Goal: Task Accomplishment & Management: Manage account settings

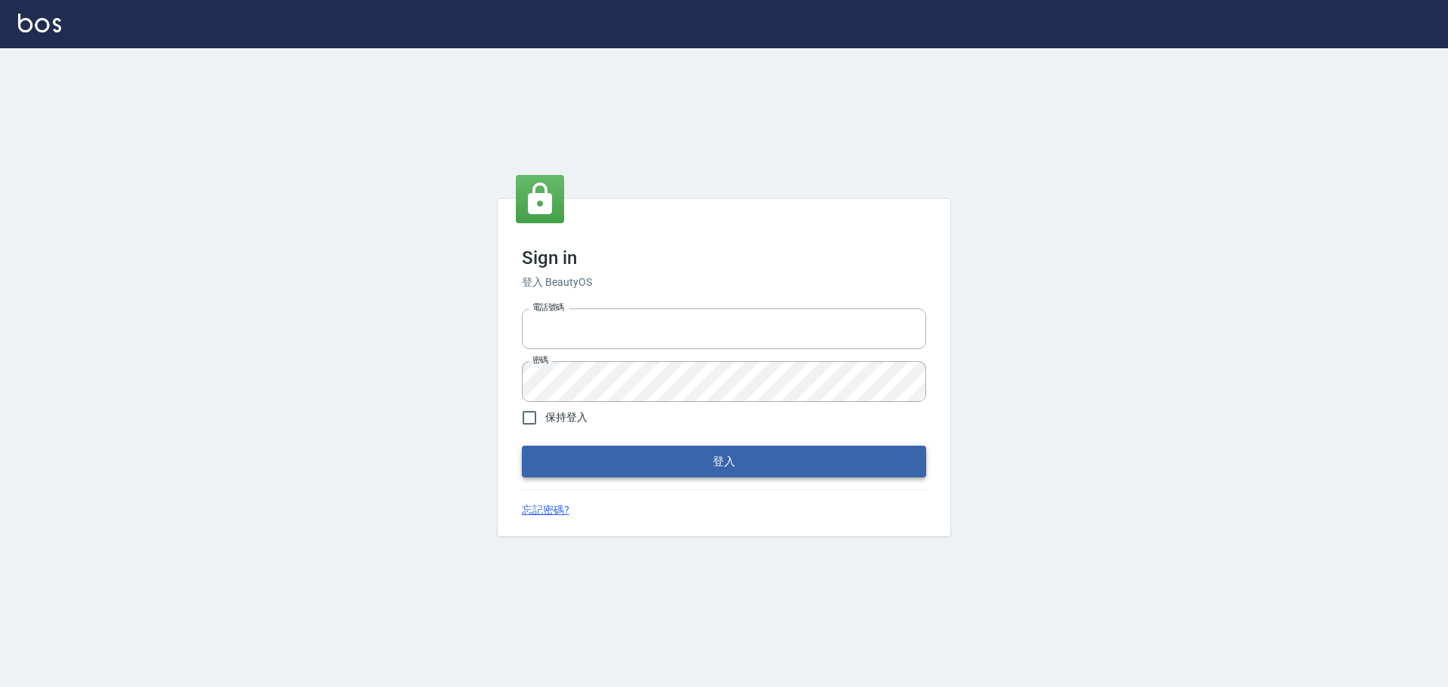
type input "0976821822"
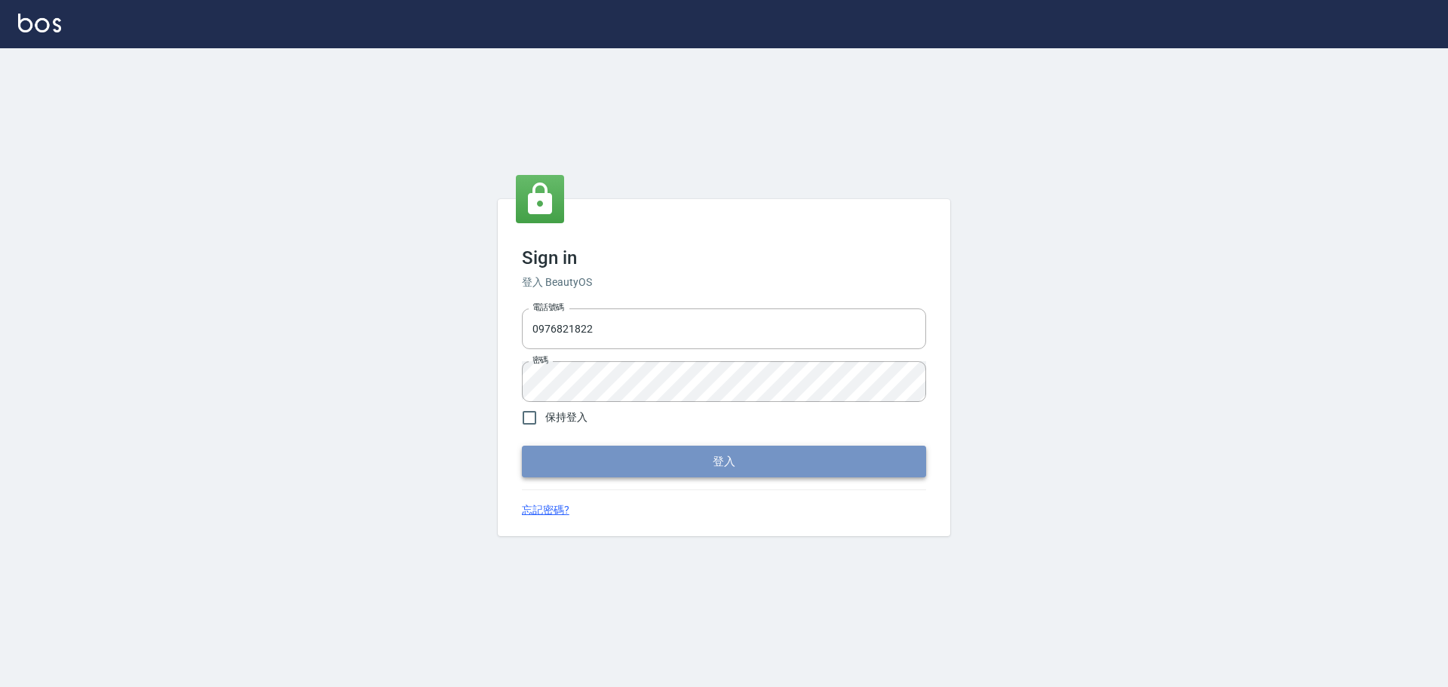
click at [763, 455] on button "登入" at bounding box center [724, 462] width 404 height 32
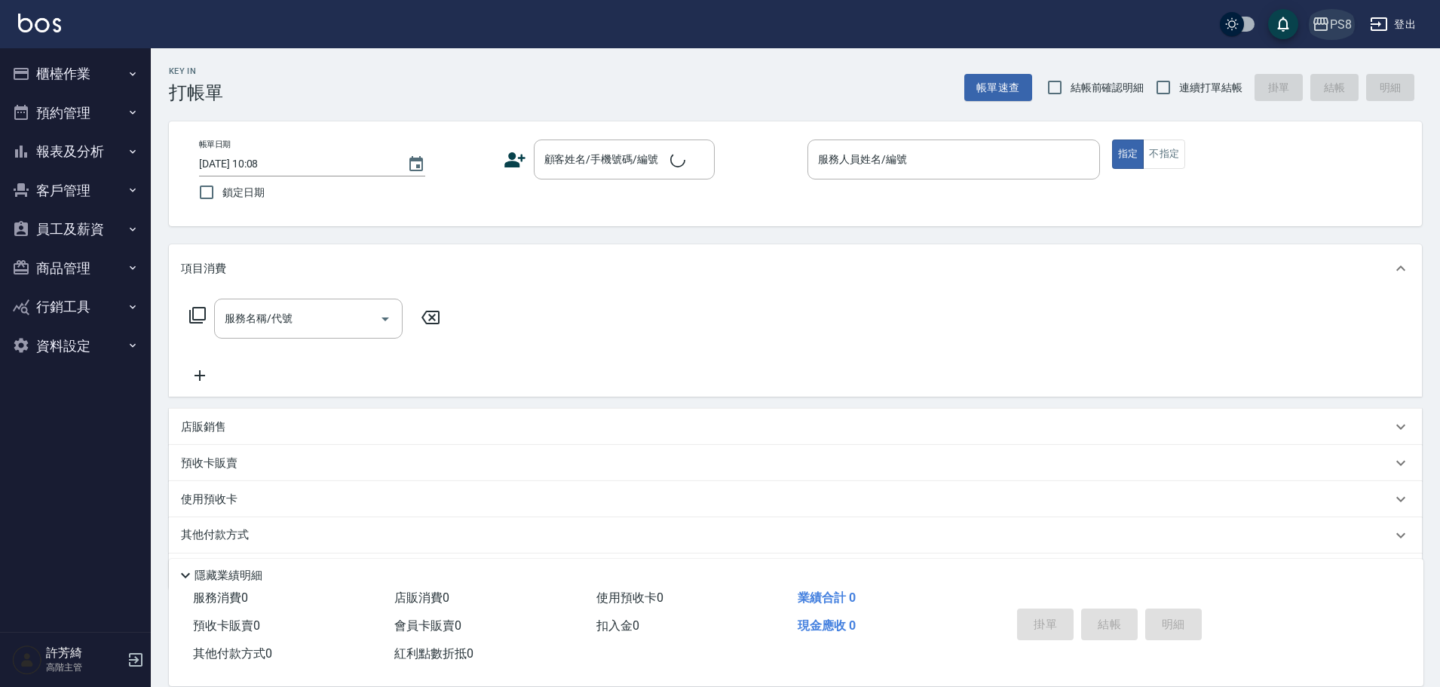
click at [1350, 31] on div "PS8" at bounding box center [1341, 24] width 22 height 19
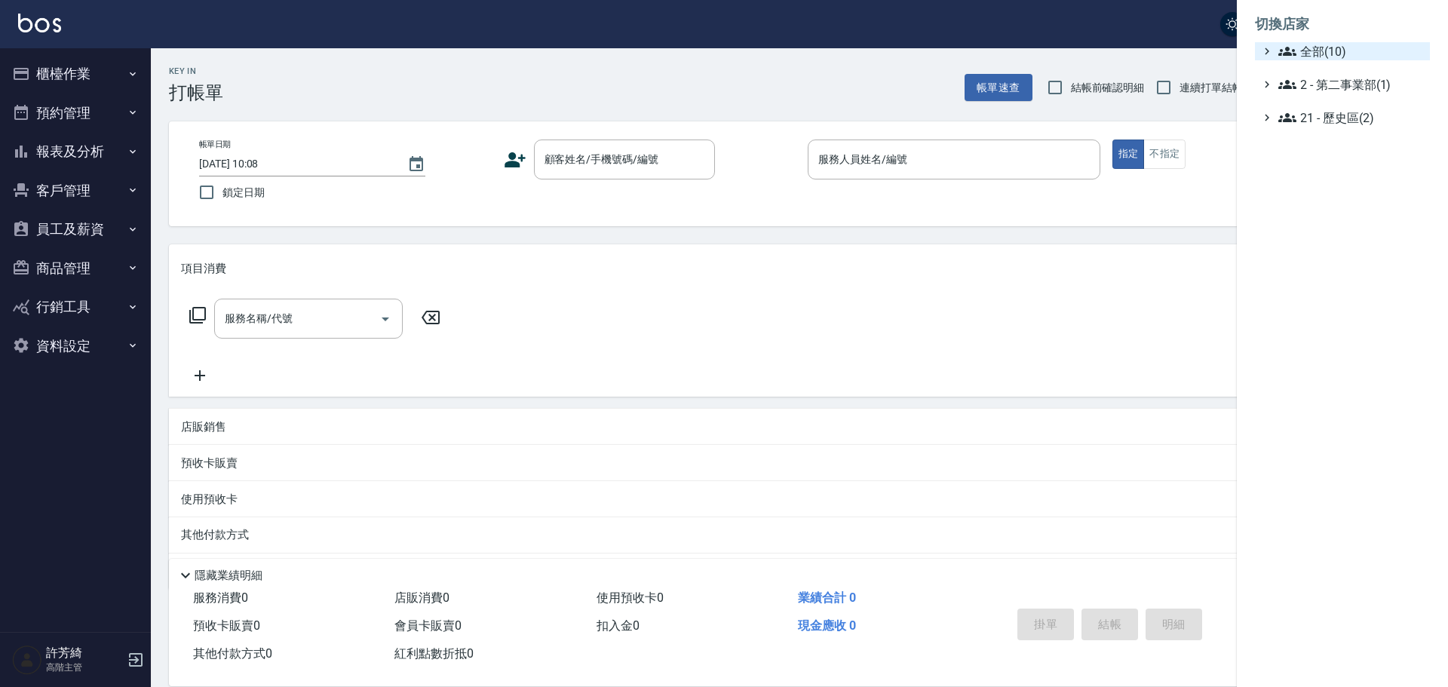
click at [1341, 47] on span "全部(10)" at bounding box center [1351, 51] width 146 height 18
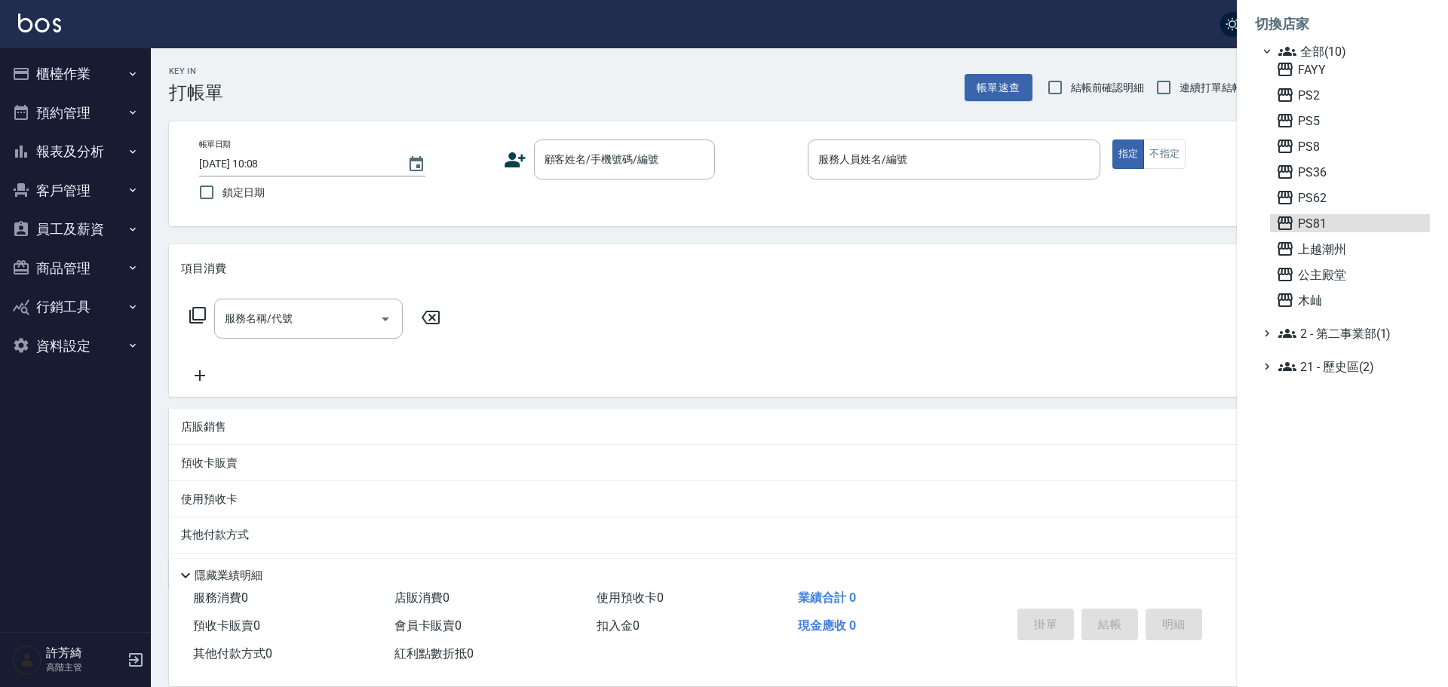
drag, startPoint x: 1315, startPoint y: 225, endPoint x: 1317, endPoint y: 238, distance: 13.0
click at [1315, 227] on span "PS81" at bounding box center [1350, 223] width 148 height 18
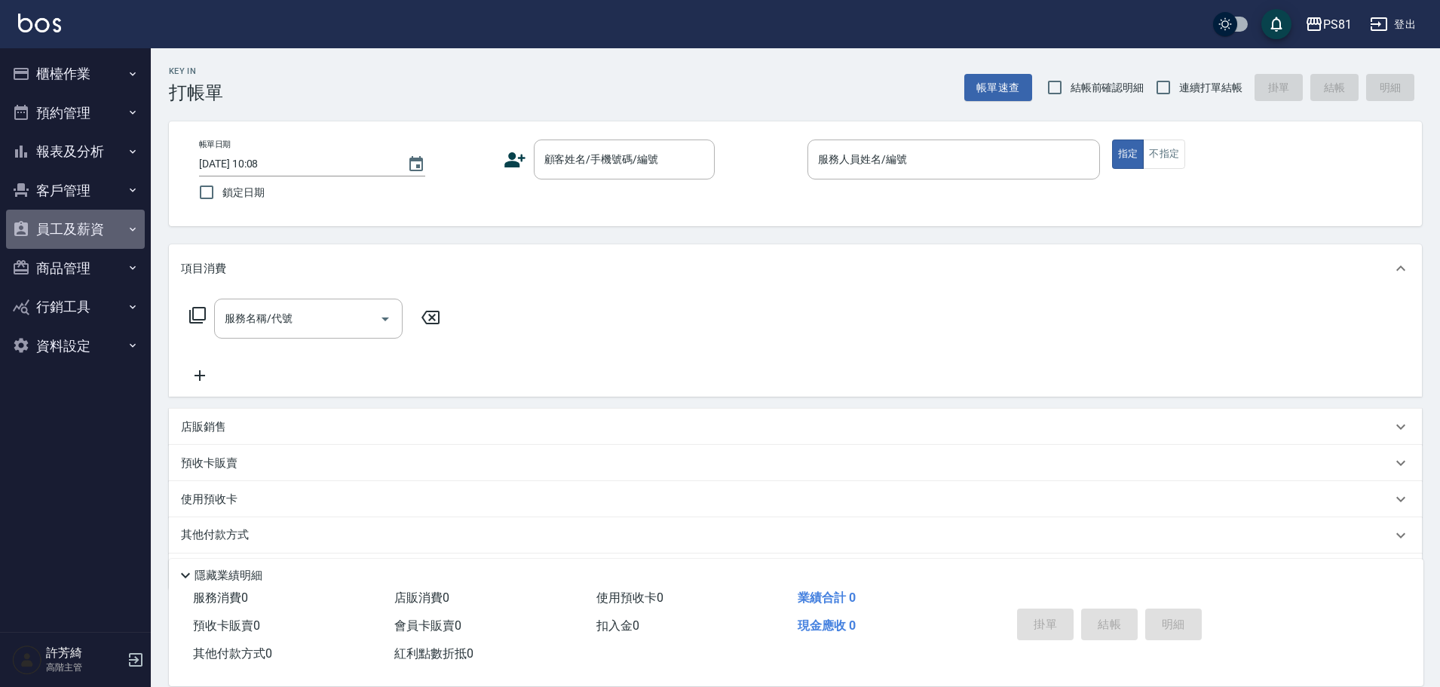
click at [79, 225] on button "員工及薪資" at bounding box center [75, 229] width 139 height 39
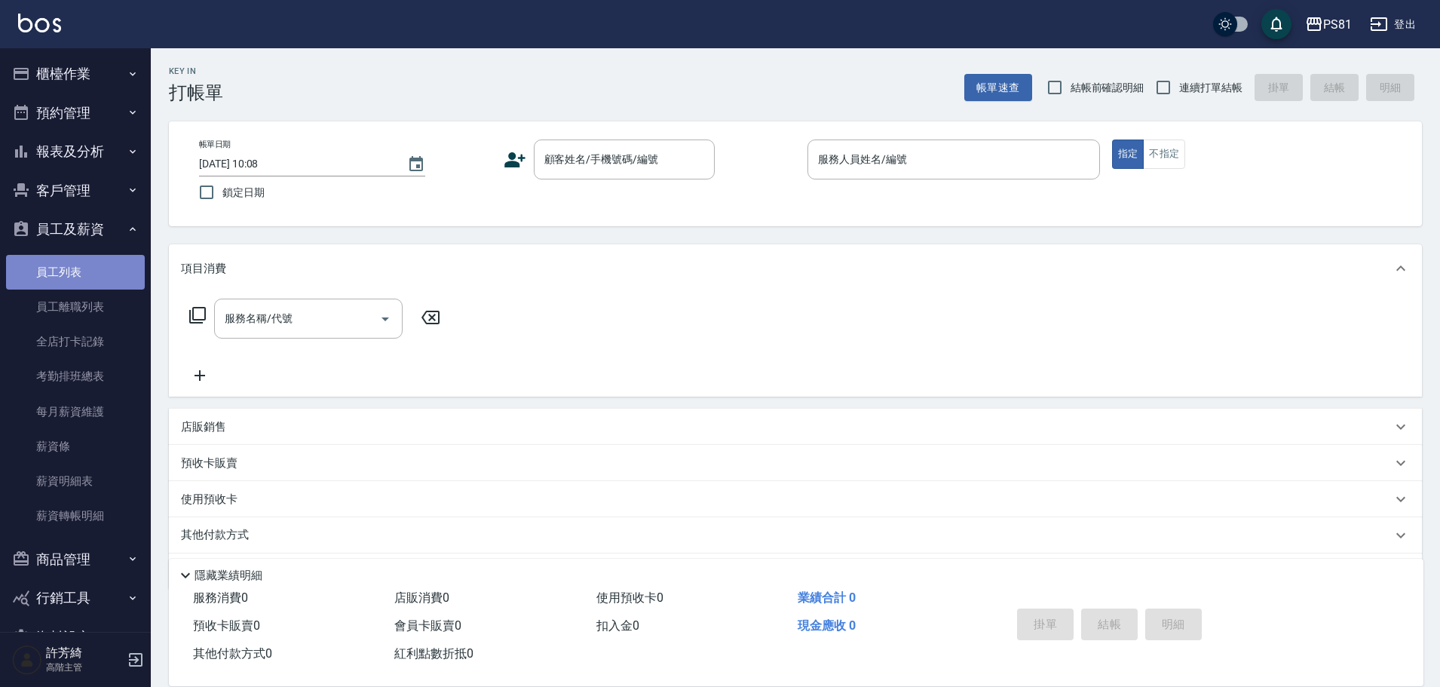
click at [95, 265] on link "員工列表" at bounding box center [75, 272] width 139 height 35
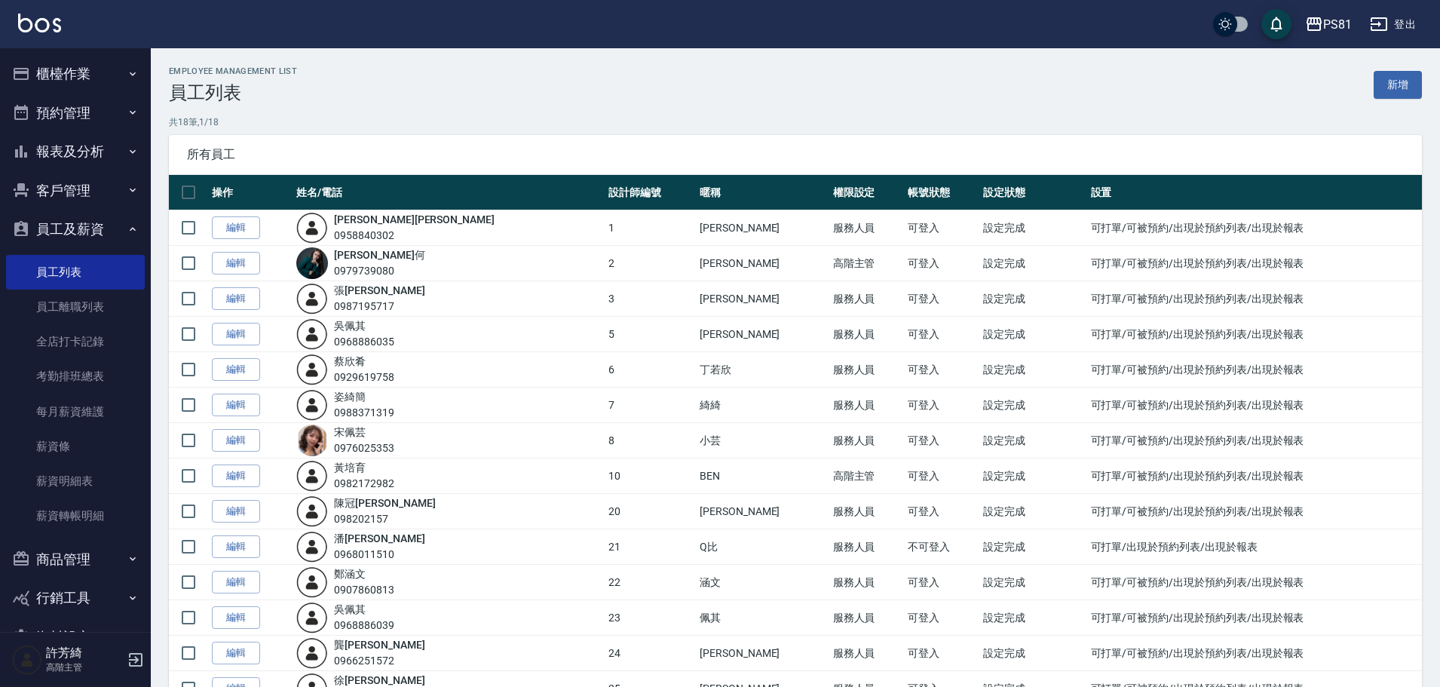
click at [53, 26] on img at bounding box center [39, 23] width 43 height 19
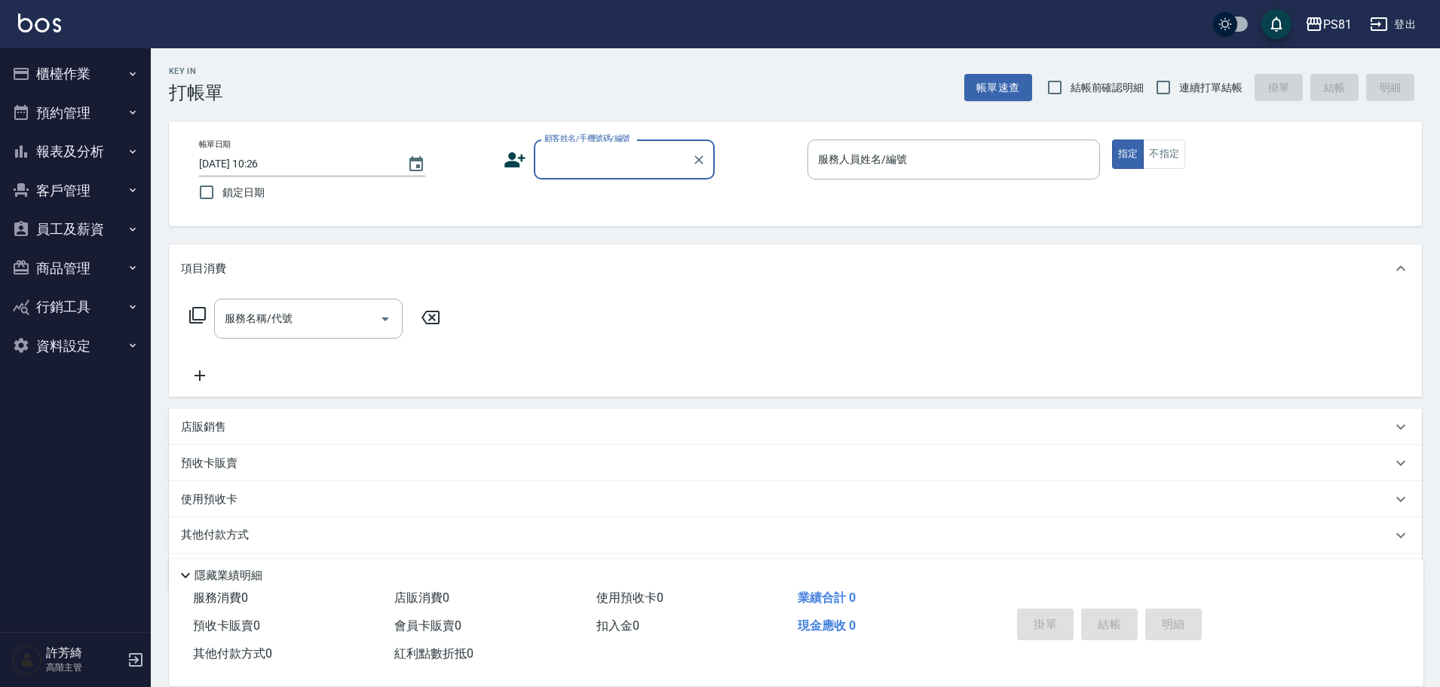
click at [47, 73] on button "櫃檯作業" at bounding box center [75, 73] width 139 height 39
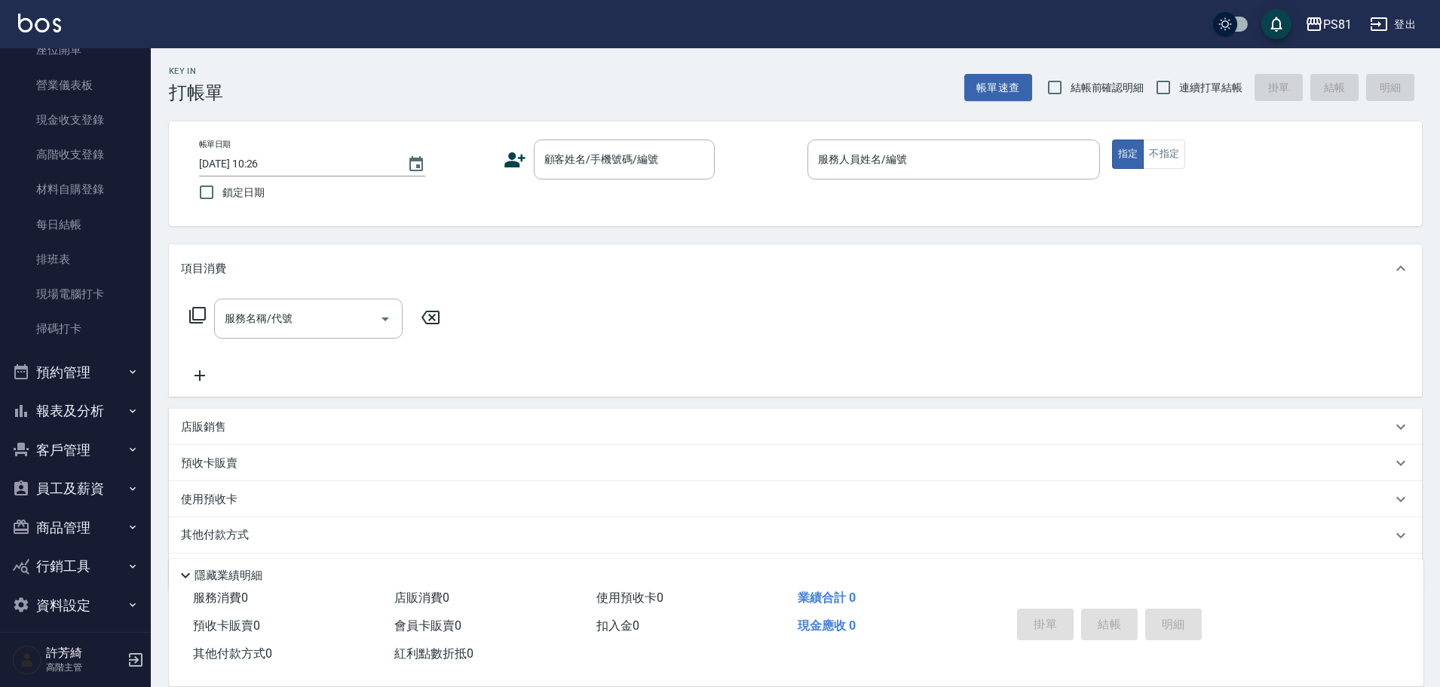
scroll to position [182, 0]
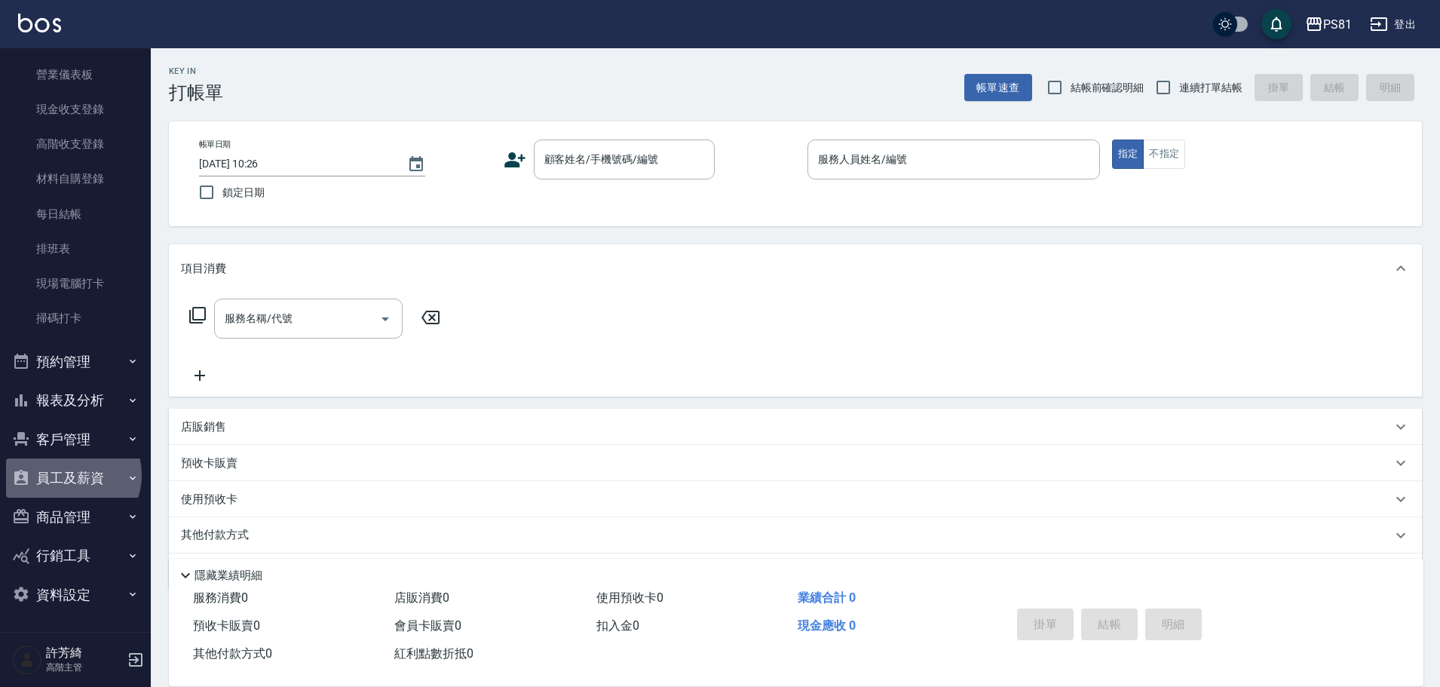
click at [69, 475] on button "員工及薪資" at bounding box center [75, 477] width 139 height 39
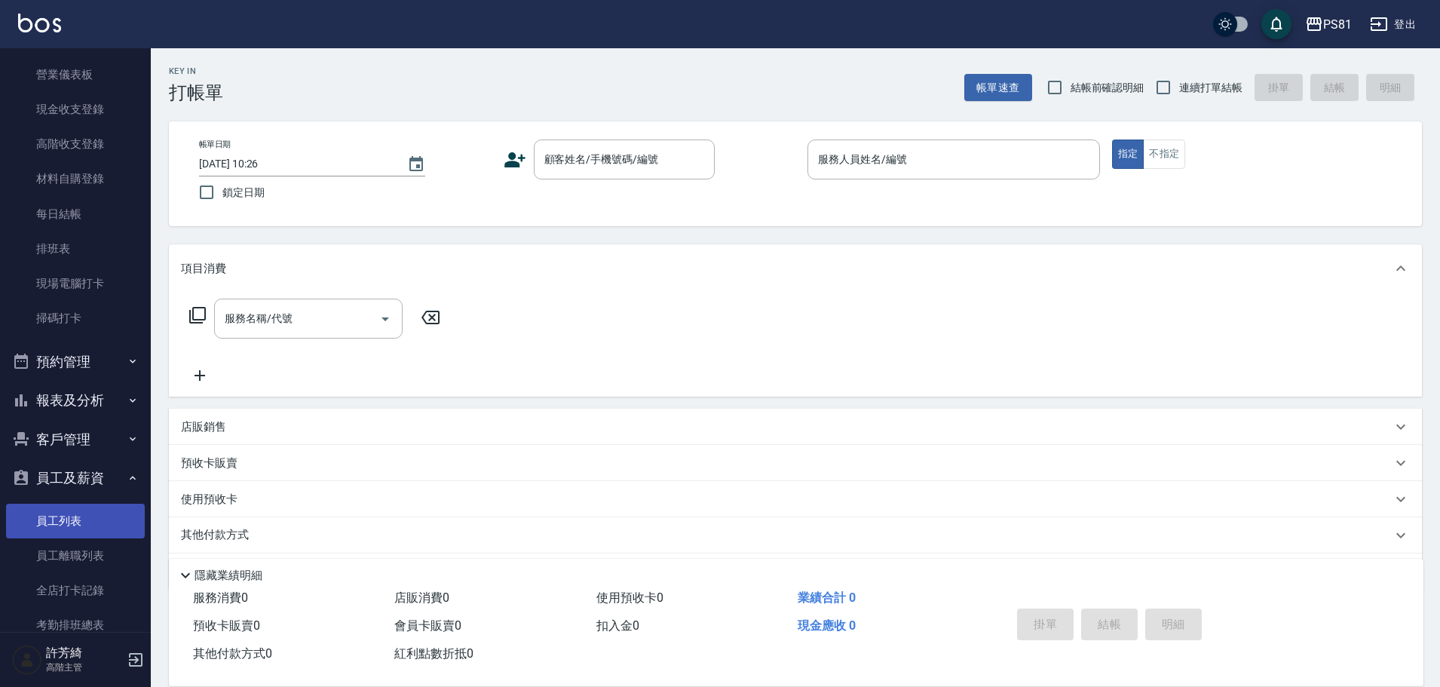
click at [72, 518] on link "員工列表" at bounding box center [75, 521] width 139 height 35
